Goal: Transaction & Acquisition: Purchase product/service

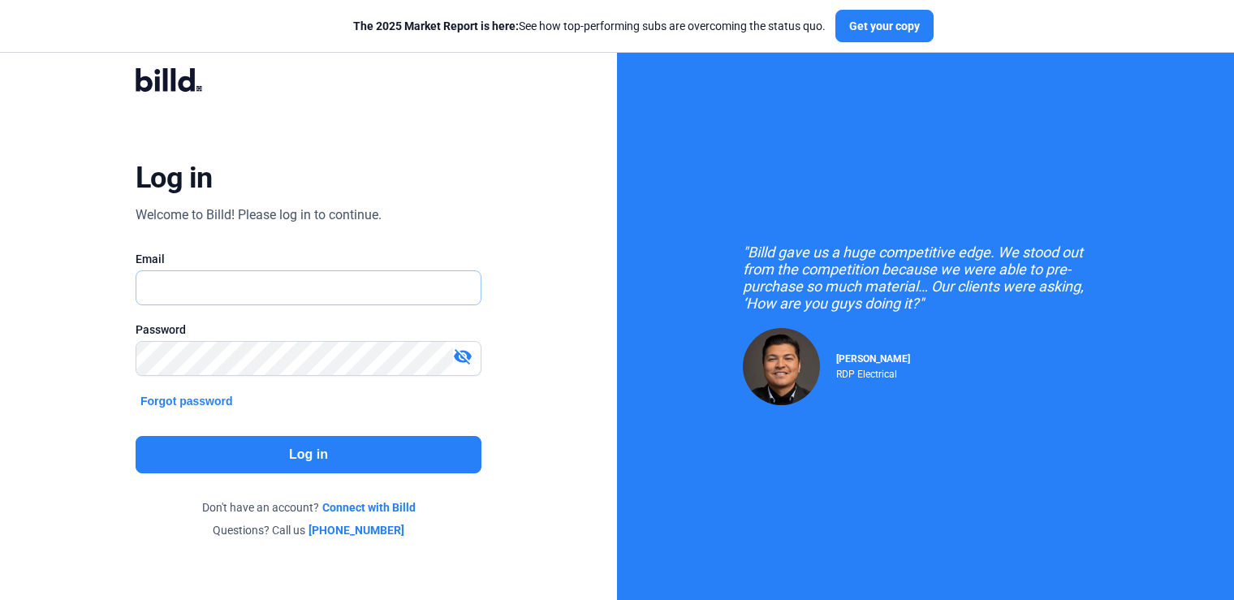
type input "[PERSON_NAME][EMAIL_ADDRESS][DOMAIN_NAME]"
click at [252, 454] on button "Log in" at bounding box center [309, 454] width 346 height 37
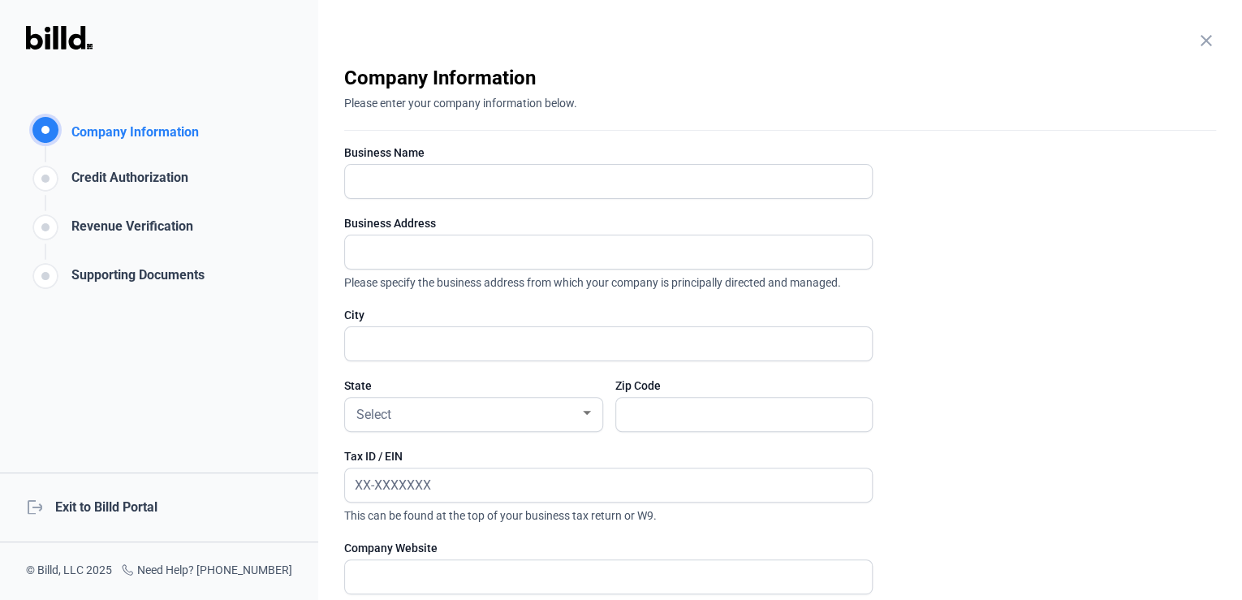
click at [97, 509] on div "logout Exit to Billd Portal" at bounding box center [159, 507] width 318 height 70
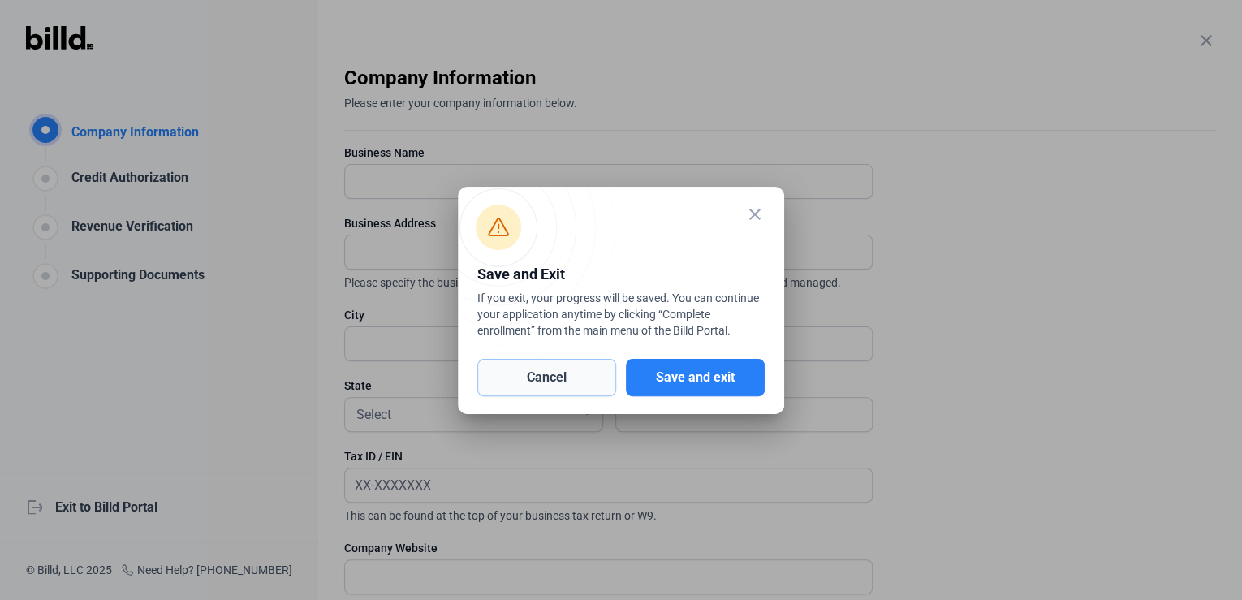
click at [553, 372] on button "Cancel" at bounding box center [546, 377] width 139 height 37
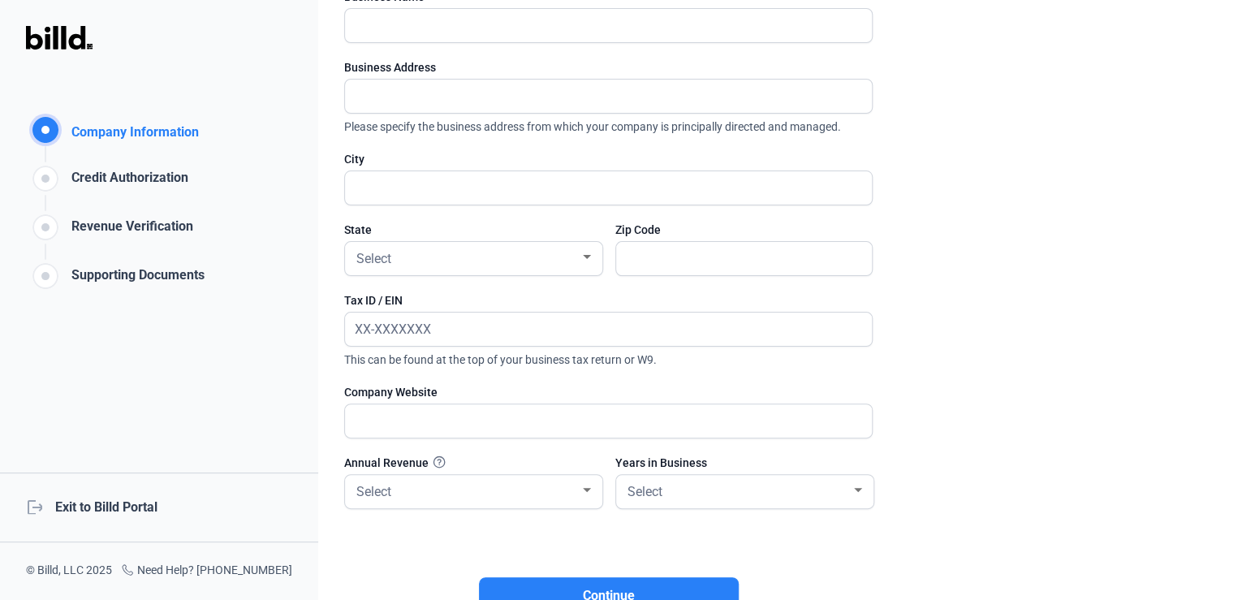
scroll to position [286, 0]
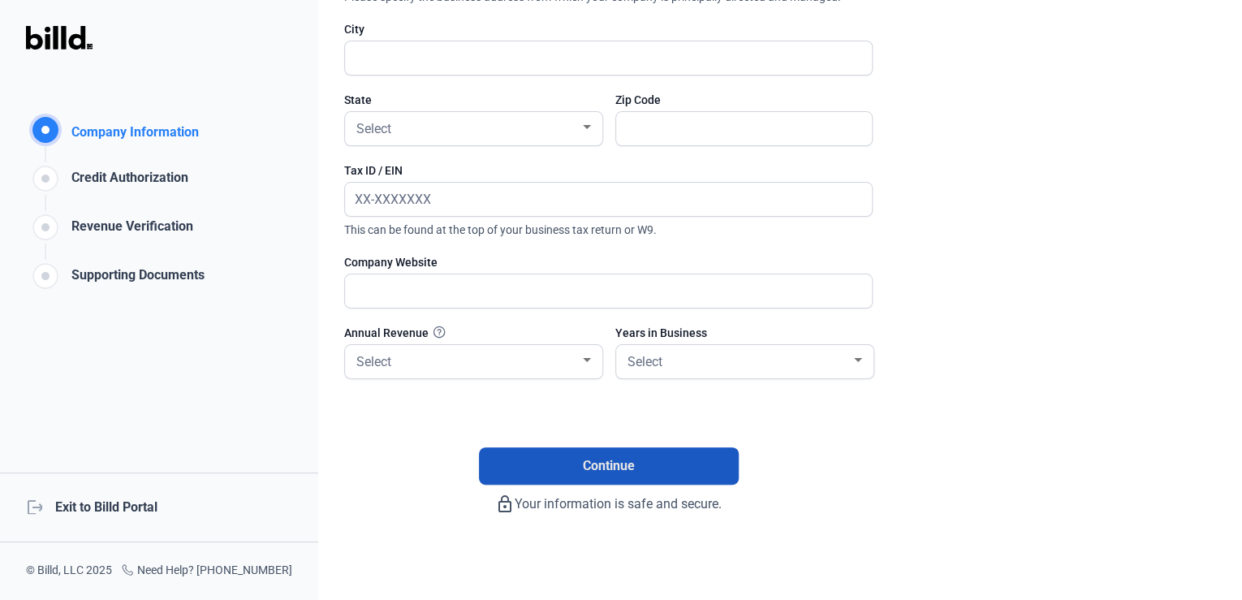
click at [610, 458] on span "Continue" at bounding box center [609, 465] width 52 height 19
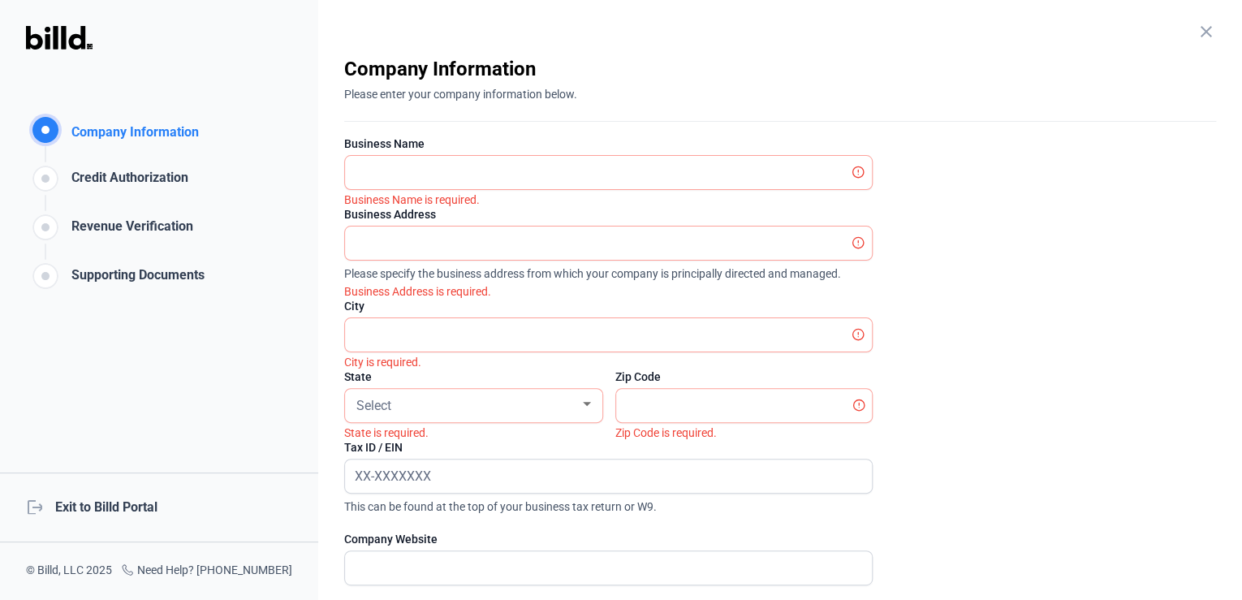
scroll to position [0, 0]
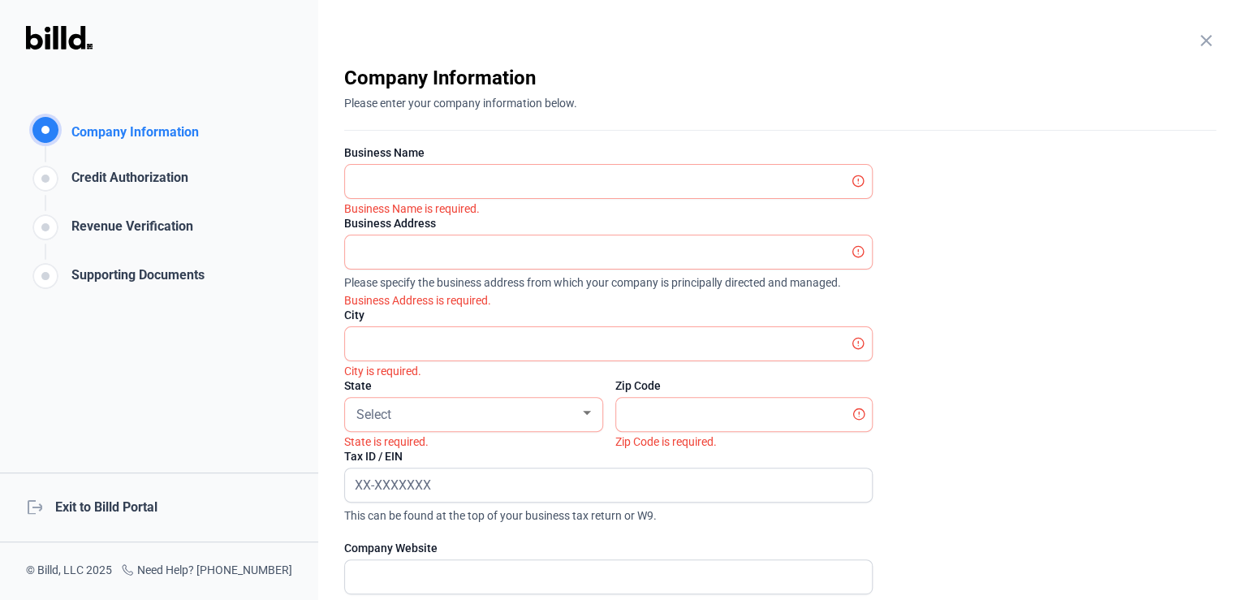
click at [101, 506] on div "logout Exit to Billd Portal" at bounding box center [159, 507] width 318 height 70
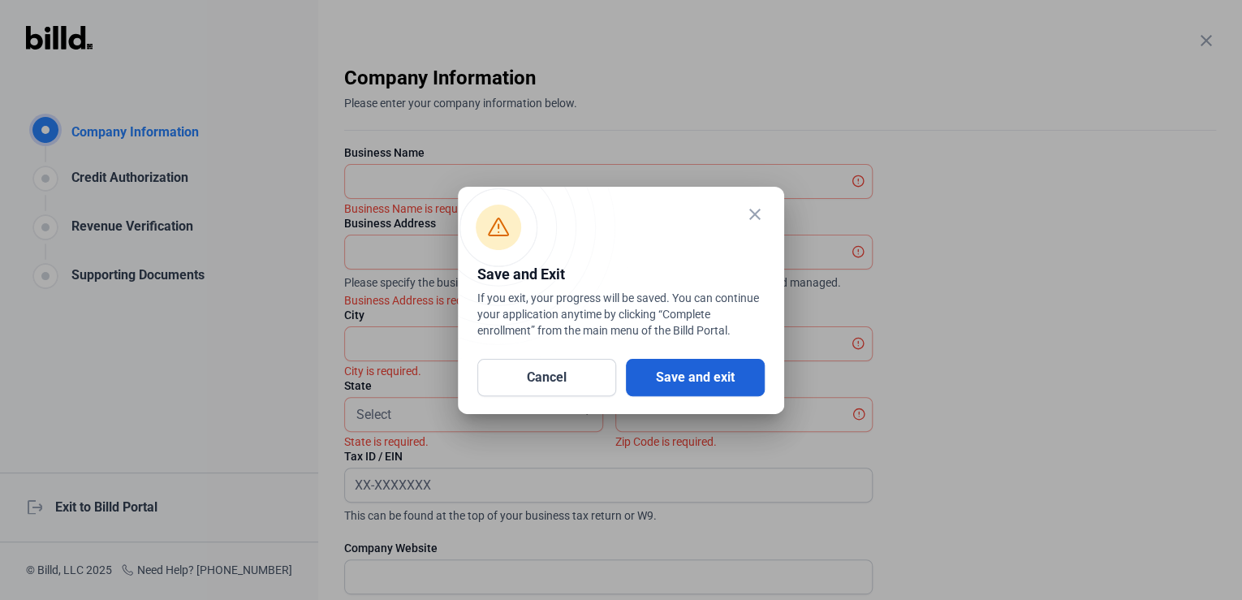
click at [681, 370] on button "Save and exit" at bounding box center [695, 377] width 139 height 37
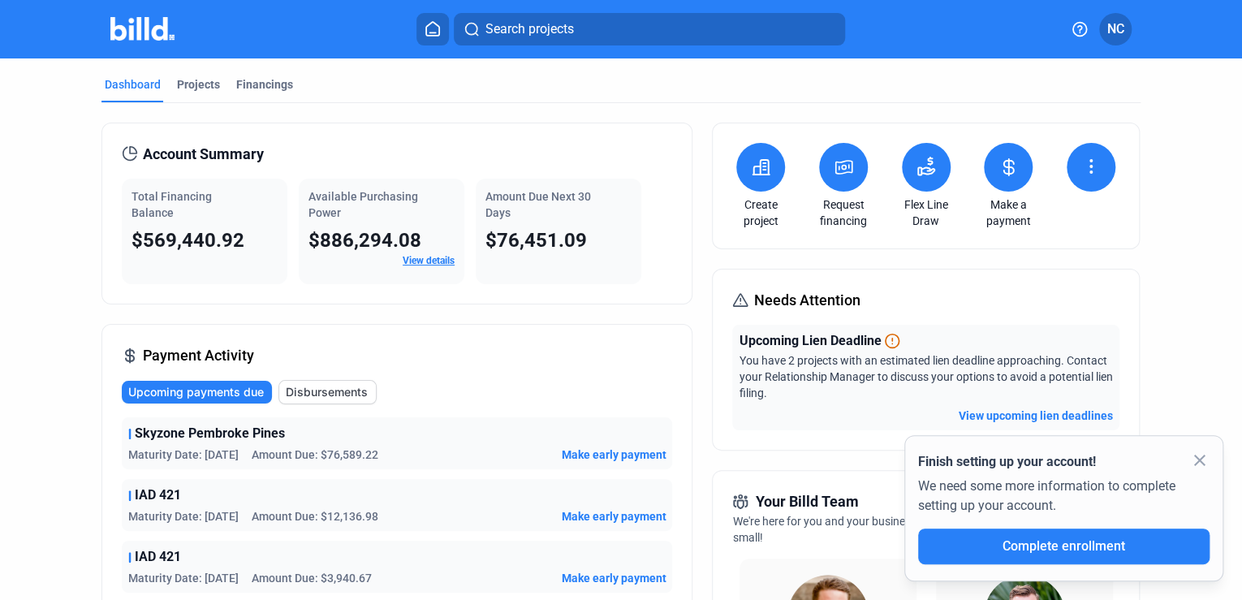
click at [1190, 461] on mat-icon "close" at bounding box center [1199, 459] width 19 height 19
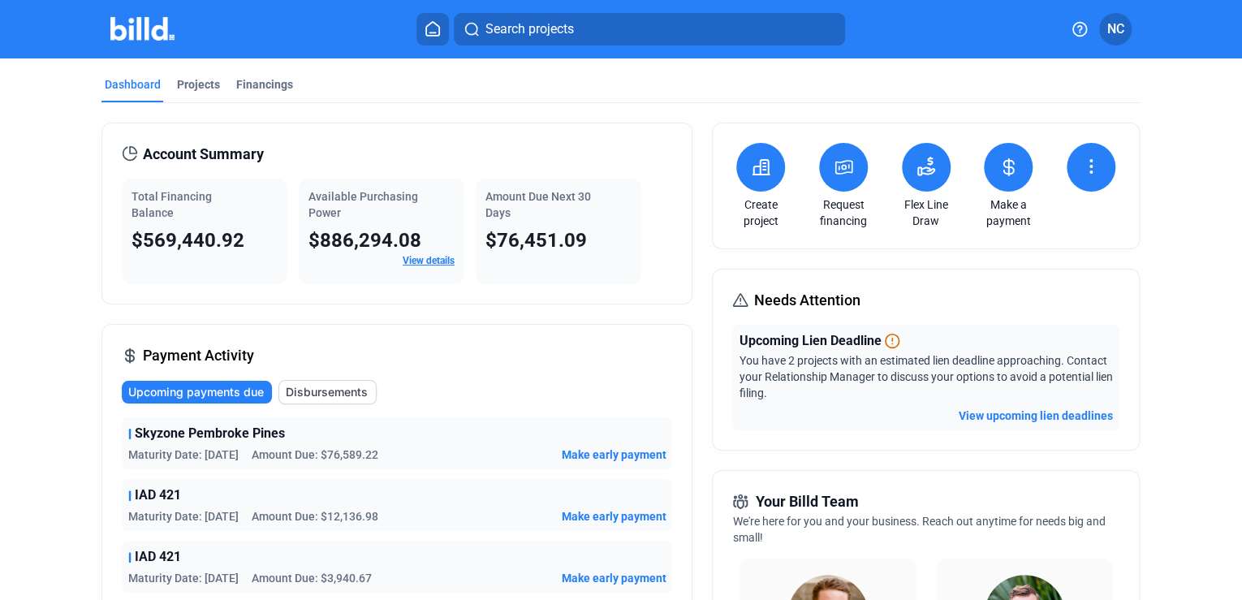
click at [570, 23] on span "Search projects" at bounding box center [529, 28] width 88 height 19
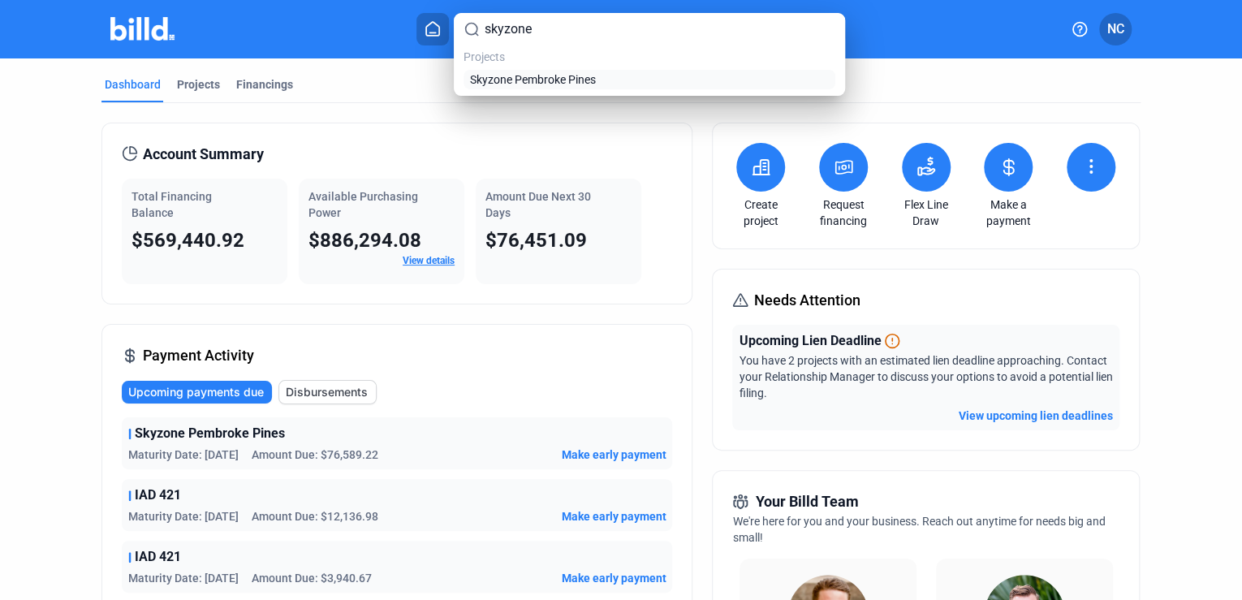
type input "skyzone"
click at [592, 84] on span "Skyzone Pembroke Pines" at bounding box center [533, 79] width 126 height 16
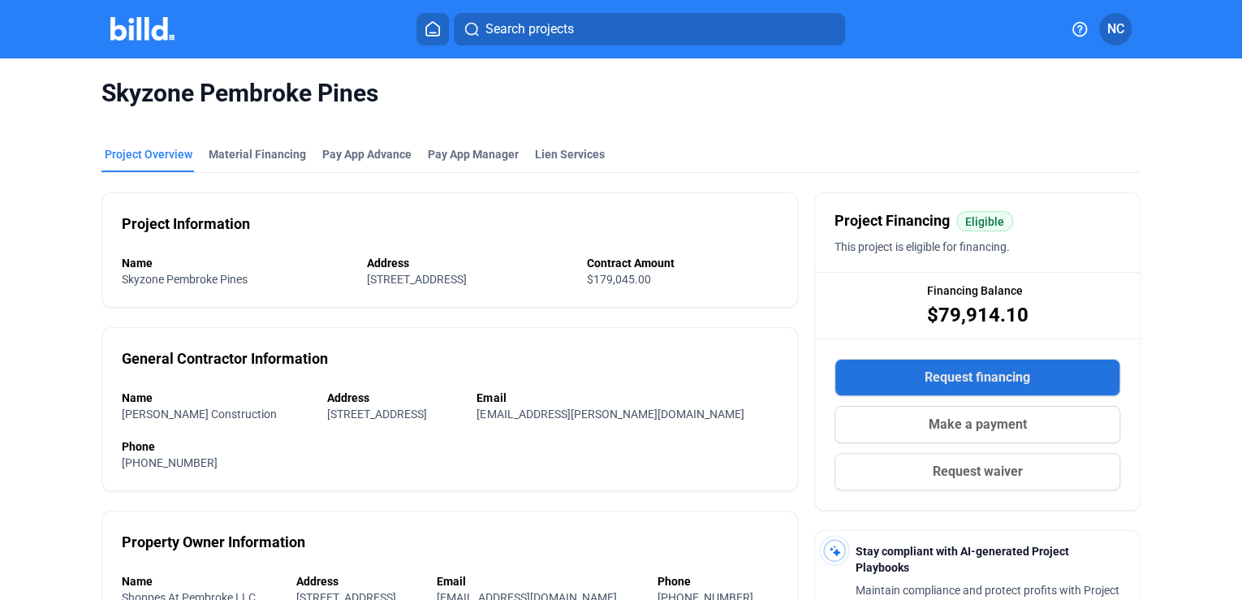
click at [953, 370] on span "Request financing" at bounding box center [978, 377] width 106 height 19
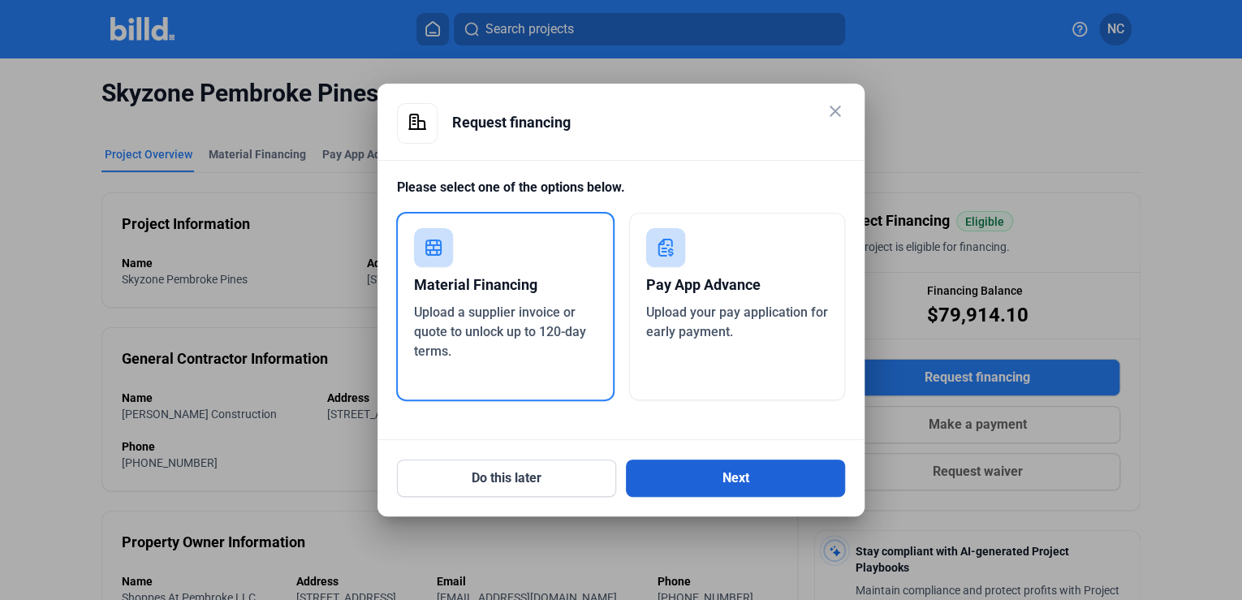
click at [733, 484] on button "Next" at bounding box center [735, 477] width 219 height 37
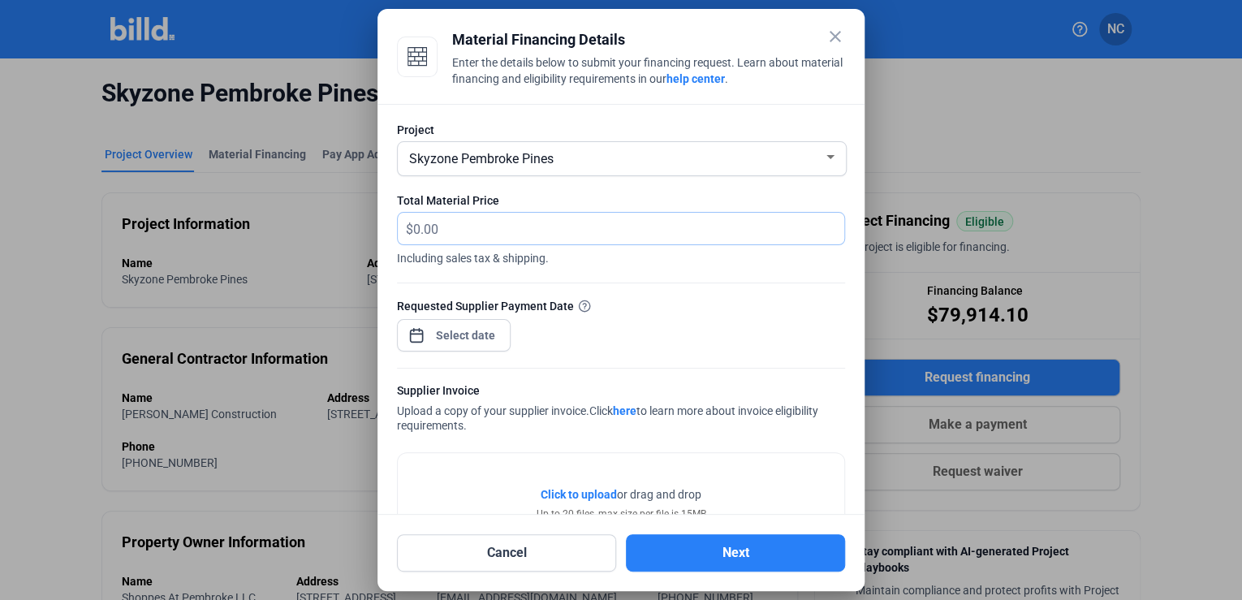
click at [472, 227] on input "text" at bounding box center [628, 229] width 431 height 32
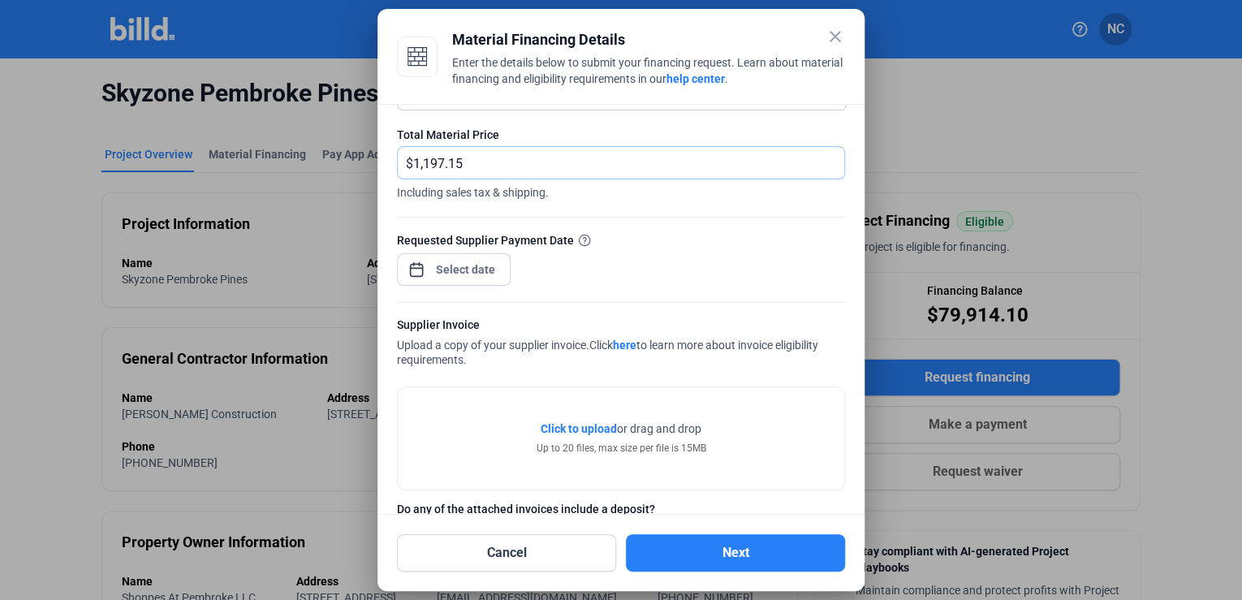
scroll to position [132, 0]
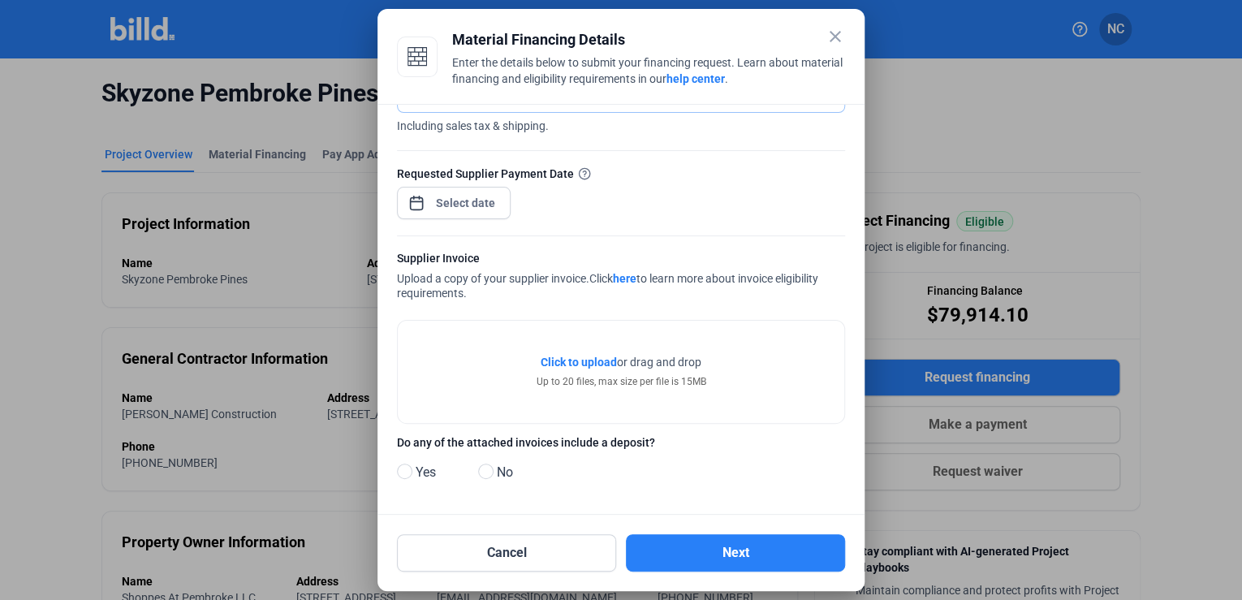
type input "1,197.15"
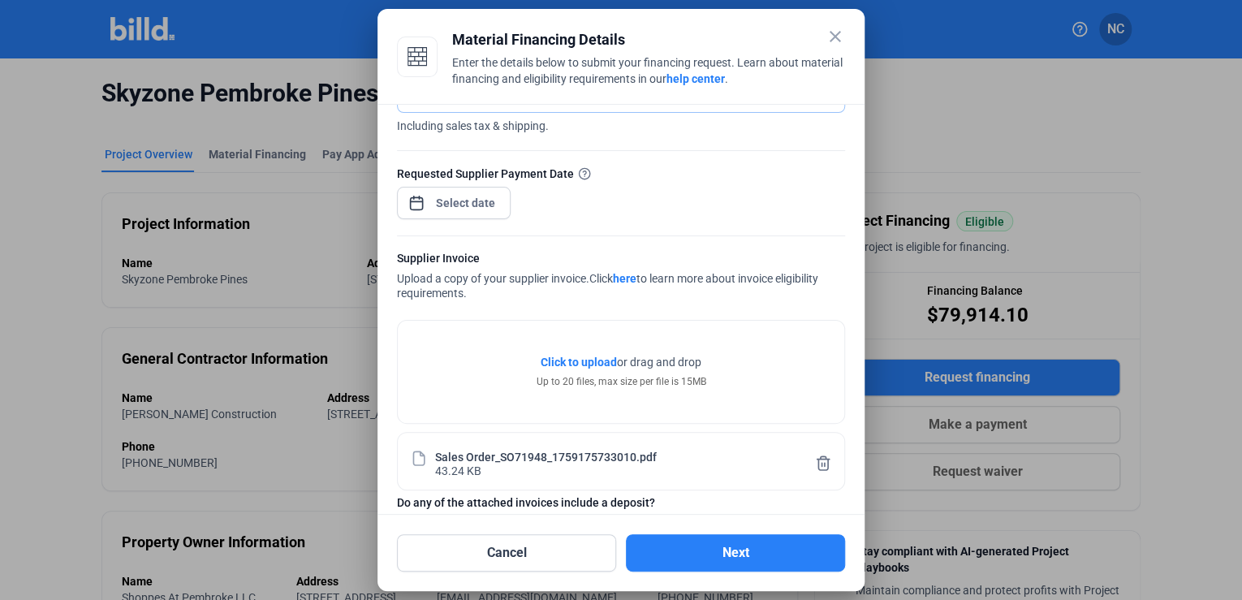
scroll to position [67, 0]
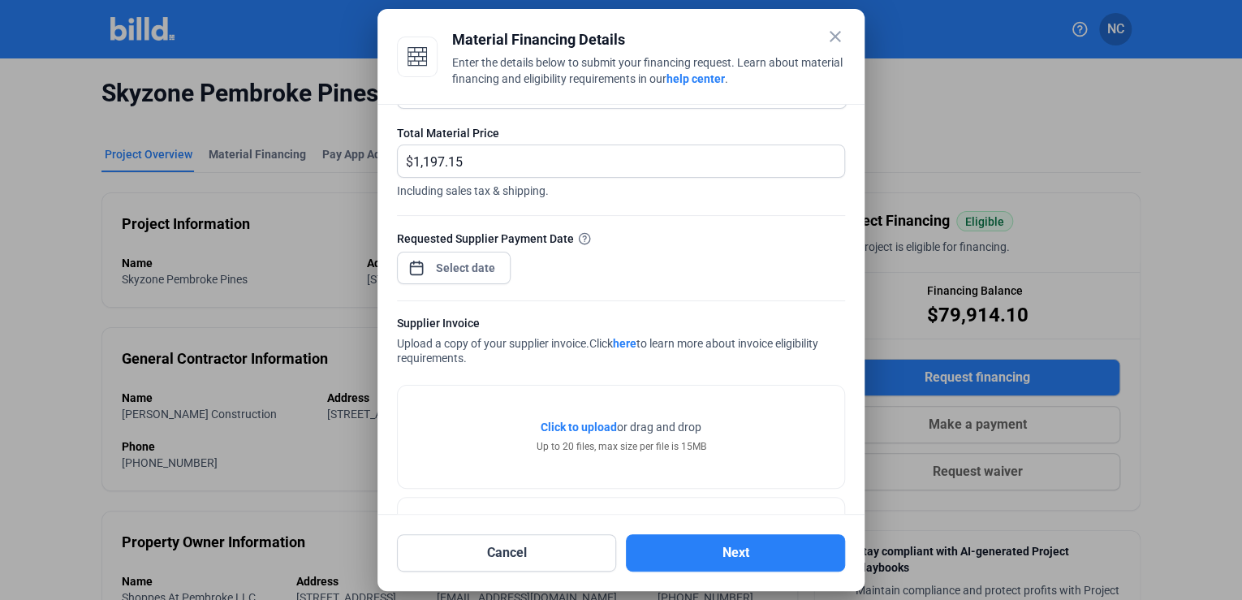
click at [485, 256] on div at bounding box center [466, 267] width 70 height 29
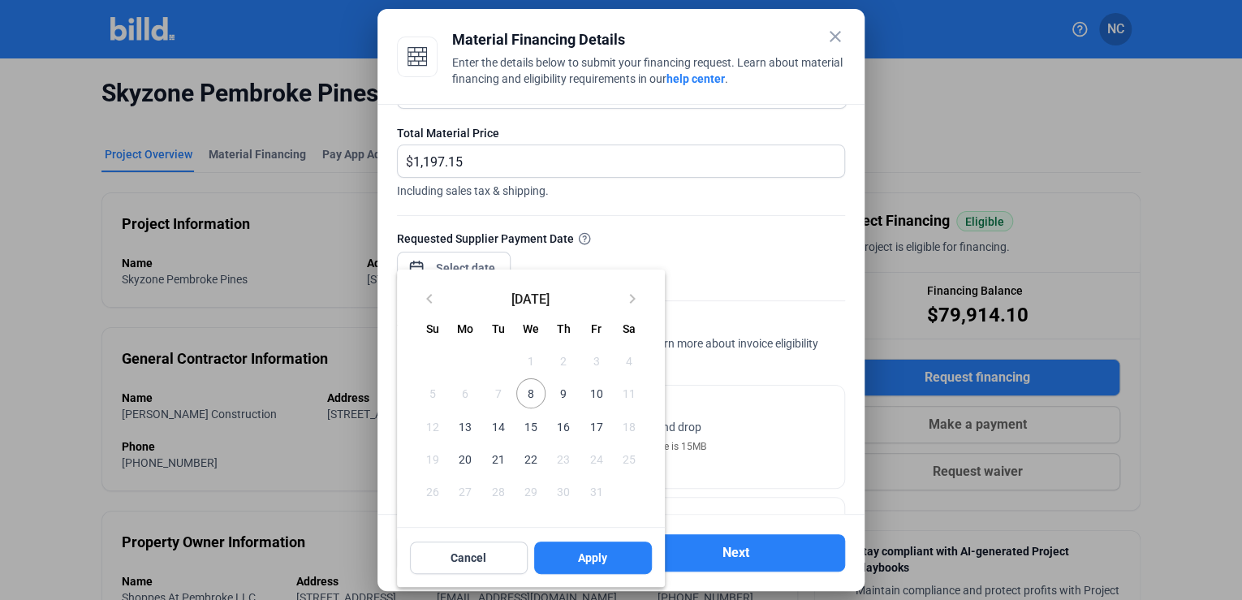
click at [529, 387] on span "8" at bounding box center [530, 392] width 29 height 29
click at [591, 562] on span "Apply" at bounding box center [592, 558] width 29 height 16
type input "[DATE]"
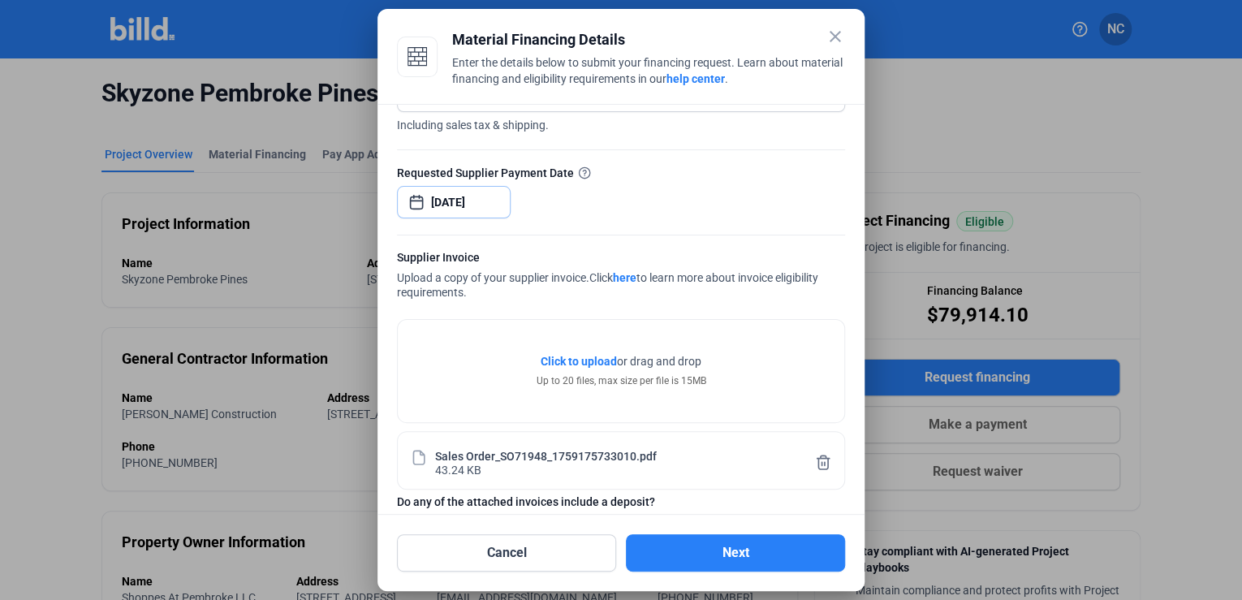
scroll to position [192, 0]
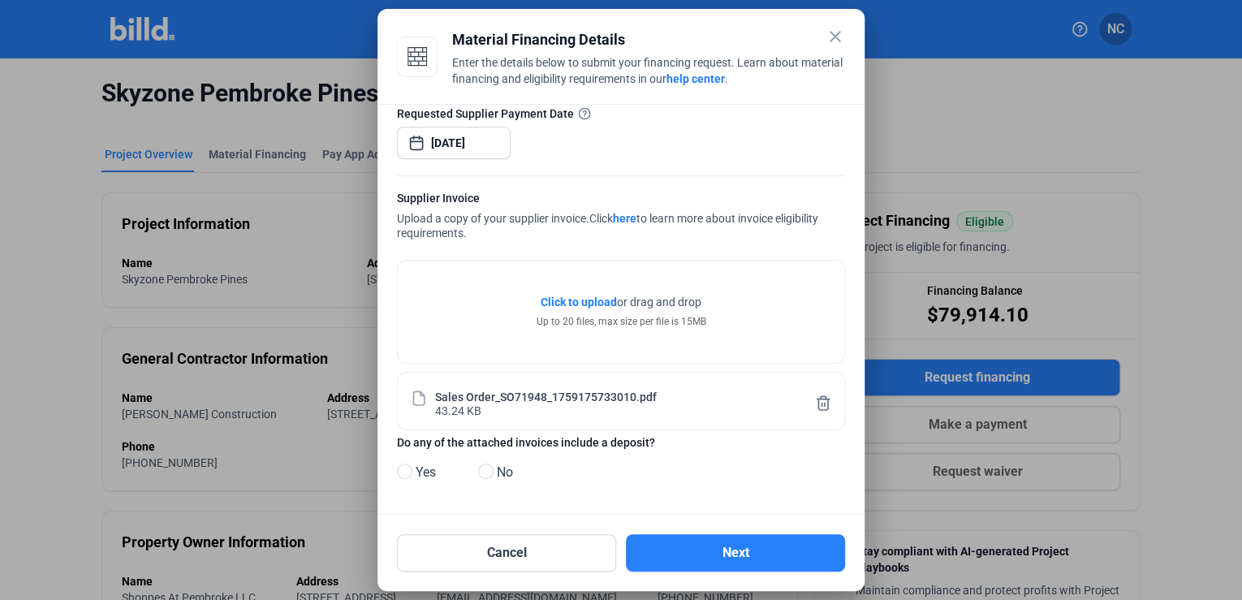
click at [494, 471] on span "No" at bounding box center [501, 472] width 23 height 19
click at [490, 471] on input "No" at bounding box center [484, 472] width 12 height 12
radio input "true"
click at [729, 548] on button "Next" at bounding box center [735, 552] width 219 height 37
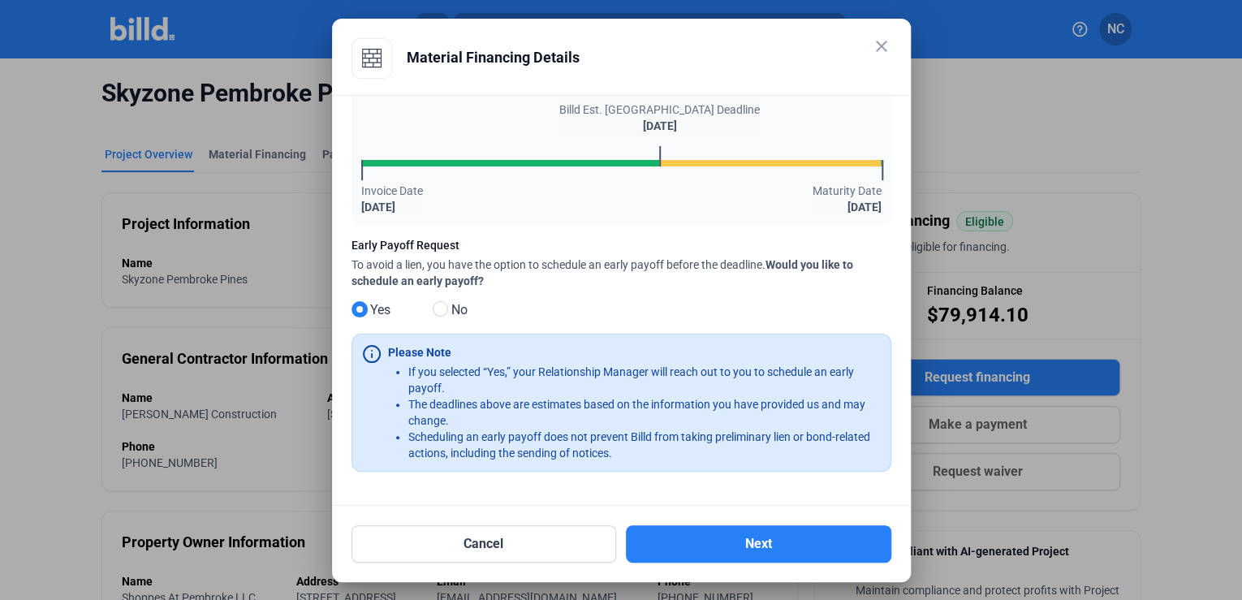
scroll to position [89, 0]
click at [718, 548] on button "Next" at bounding box center [758, 543] width 265 height 37
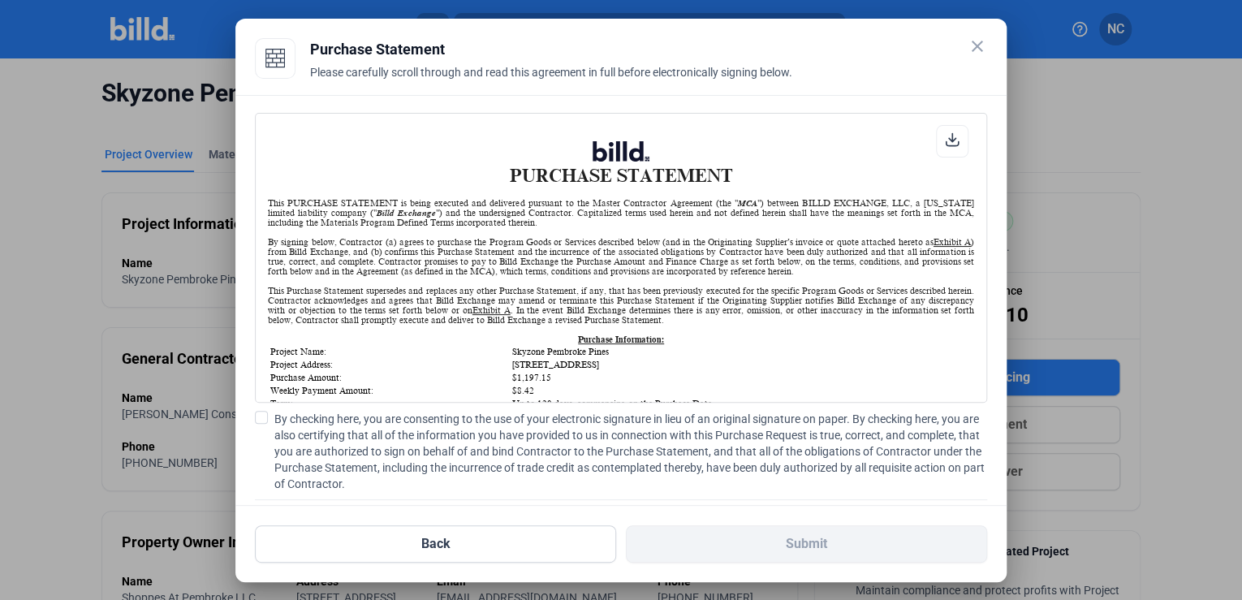
scroll to position [0, 0]
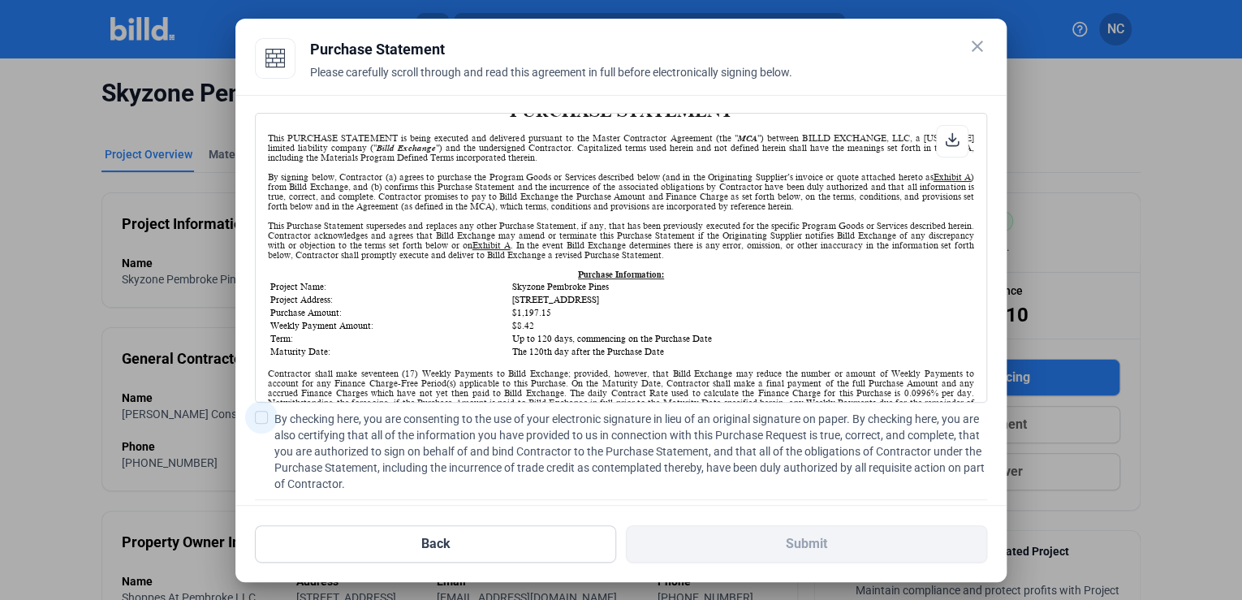
click at [262, 412] on span at bounding box center [261, 417] width 13 height 13
click at [0, 0] on input "By checking here, you are consenting to the use of your electronic signature in…" at bounding box center [0, 0] width 0 height 0
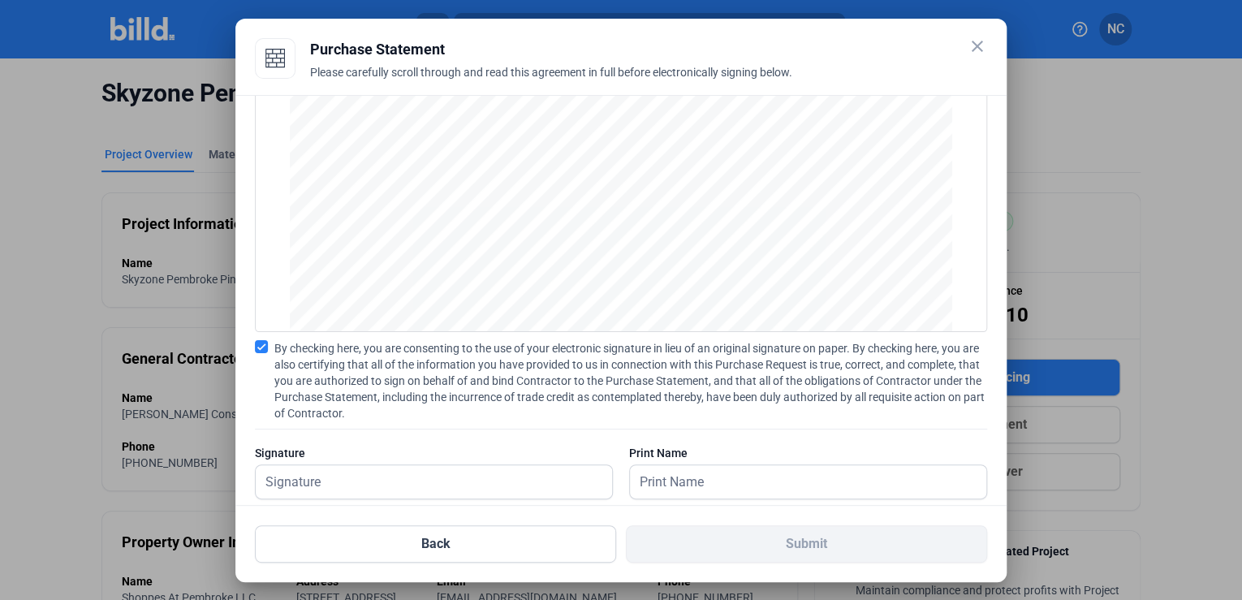
scroll to position [100, 0]
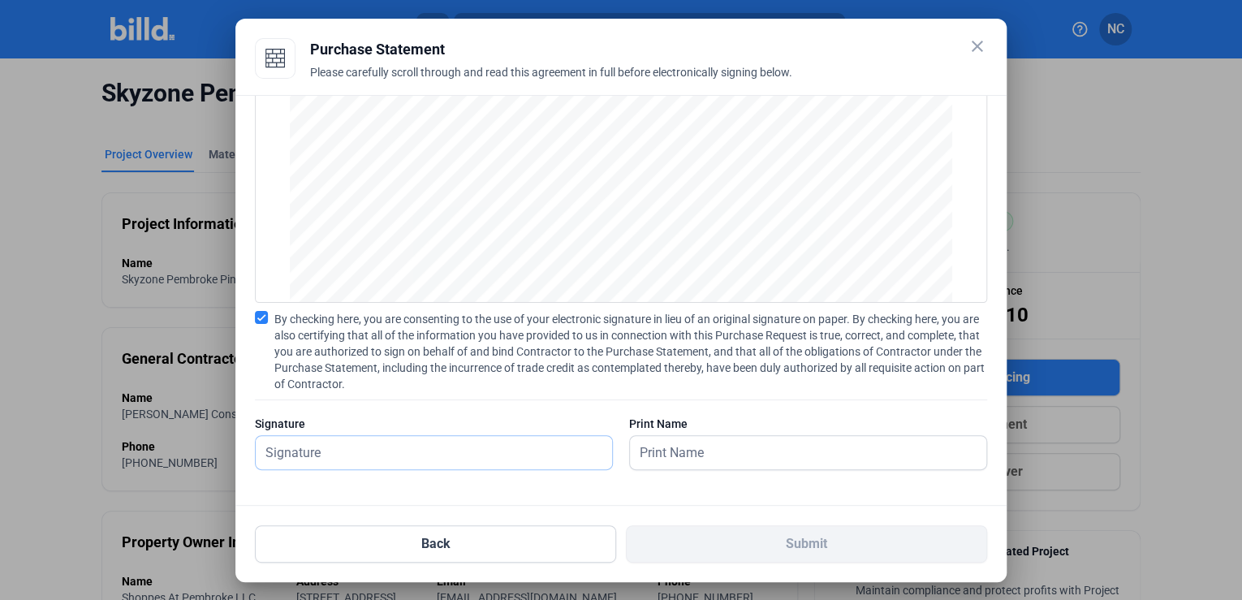
click at [356, 452] on input "text" at bounding box center [425, 452] width 338 height 33
type input "[PERSON_NAME]"
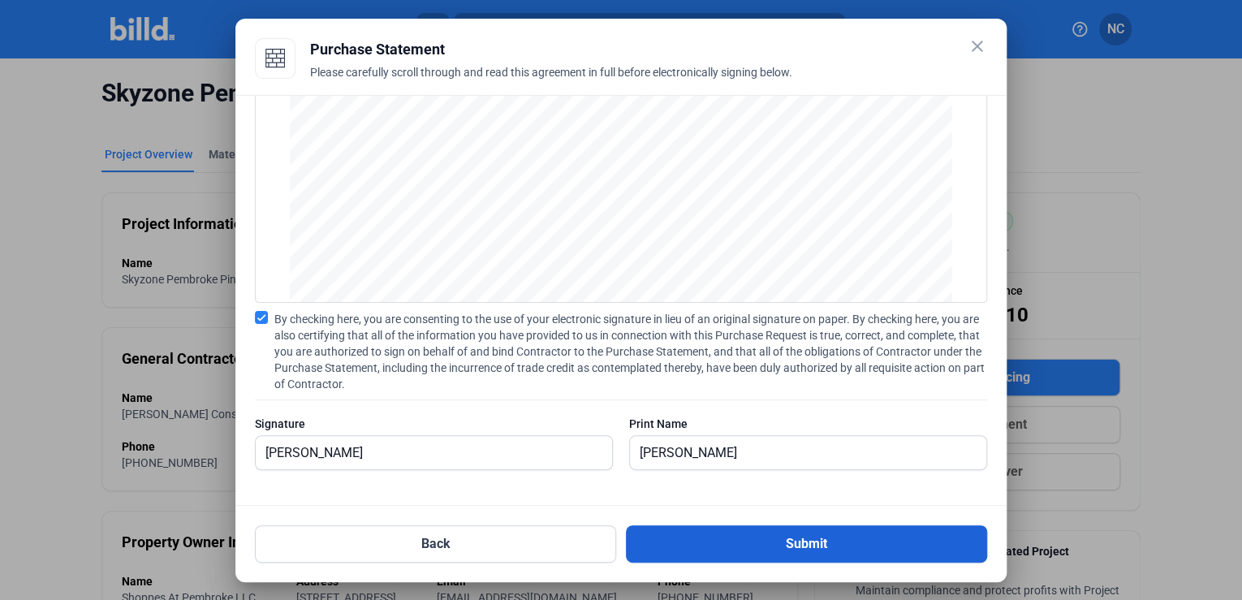
click at [745, 548] on button "Submit" at bounding box center [806, 543] width 361 height 37
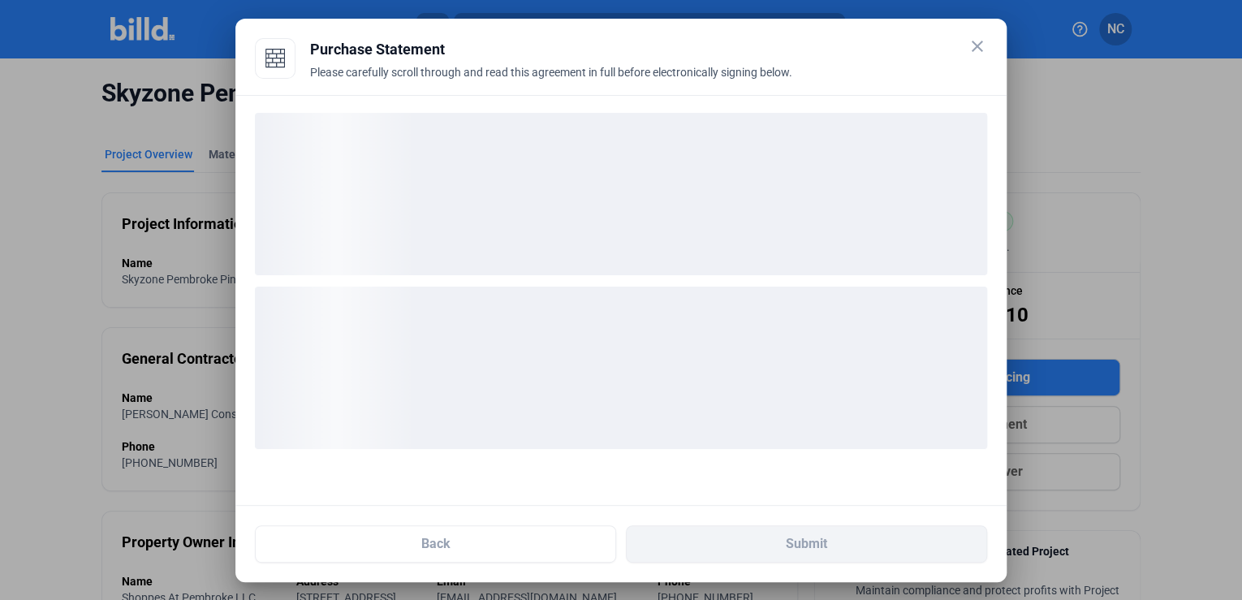
scroll to position [0, 0]
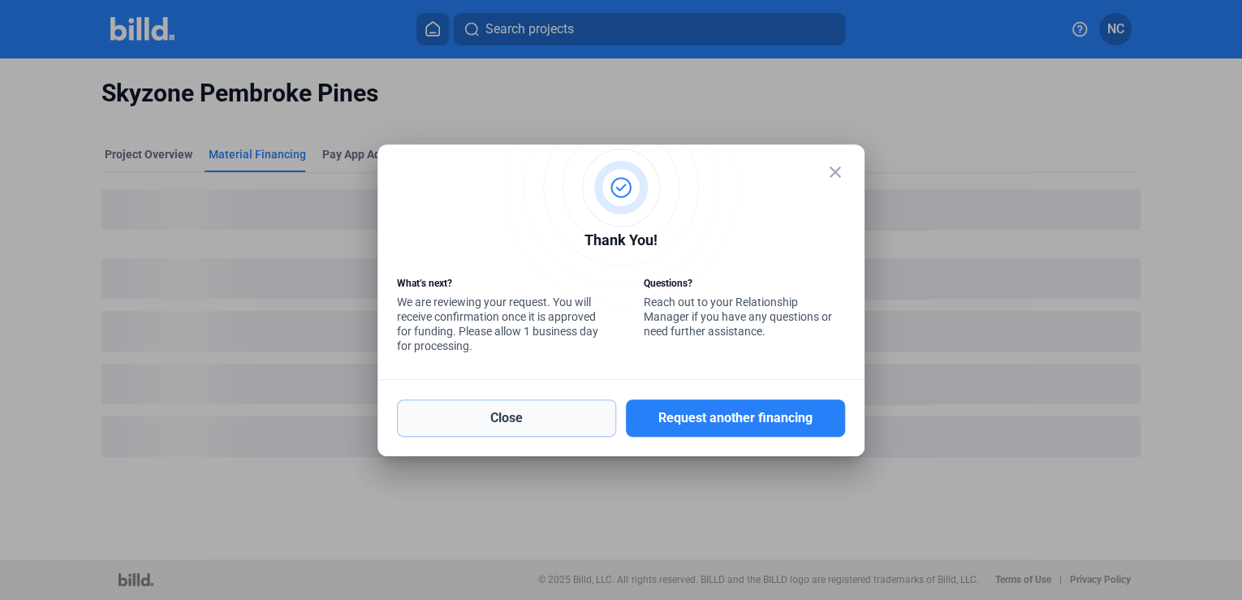
click at [575, 423] on button "Close" at bounding box center [506, 417] width 219 height 37
